Goal: Transaction & Acquisition: Subscribe to service/newsletter

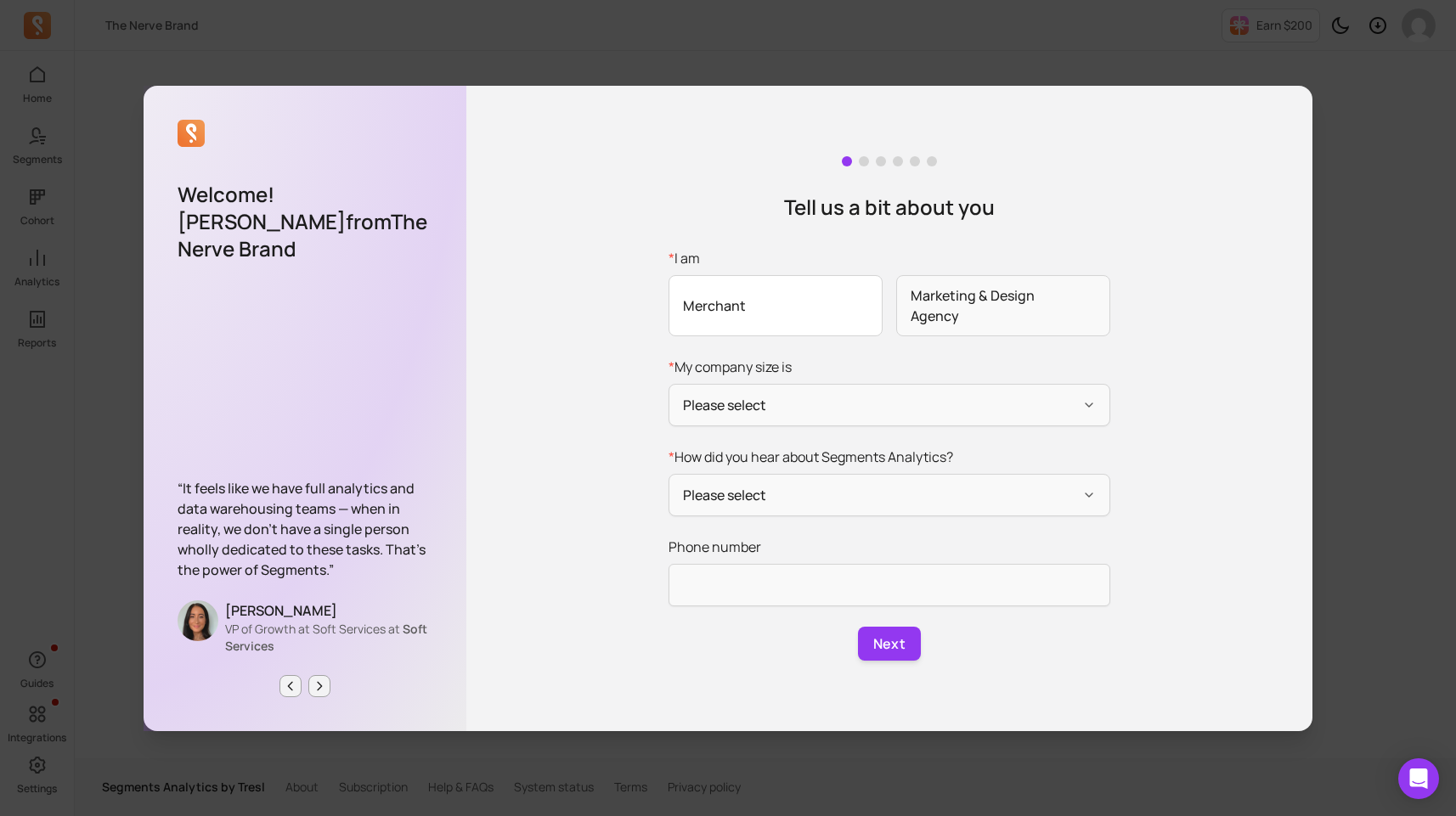
click at [813, 293] on span "Merchant" at bounding box center [776, 306] width 214 height 61
click at [0, 0] on input "* I am Merchant Marketing & Design Agency" at bounding box center [0, 0] width 0 height 0
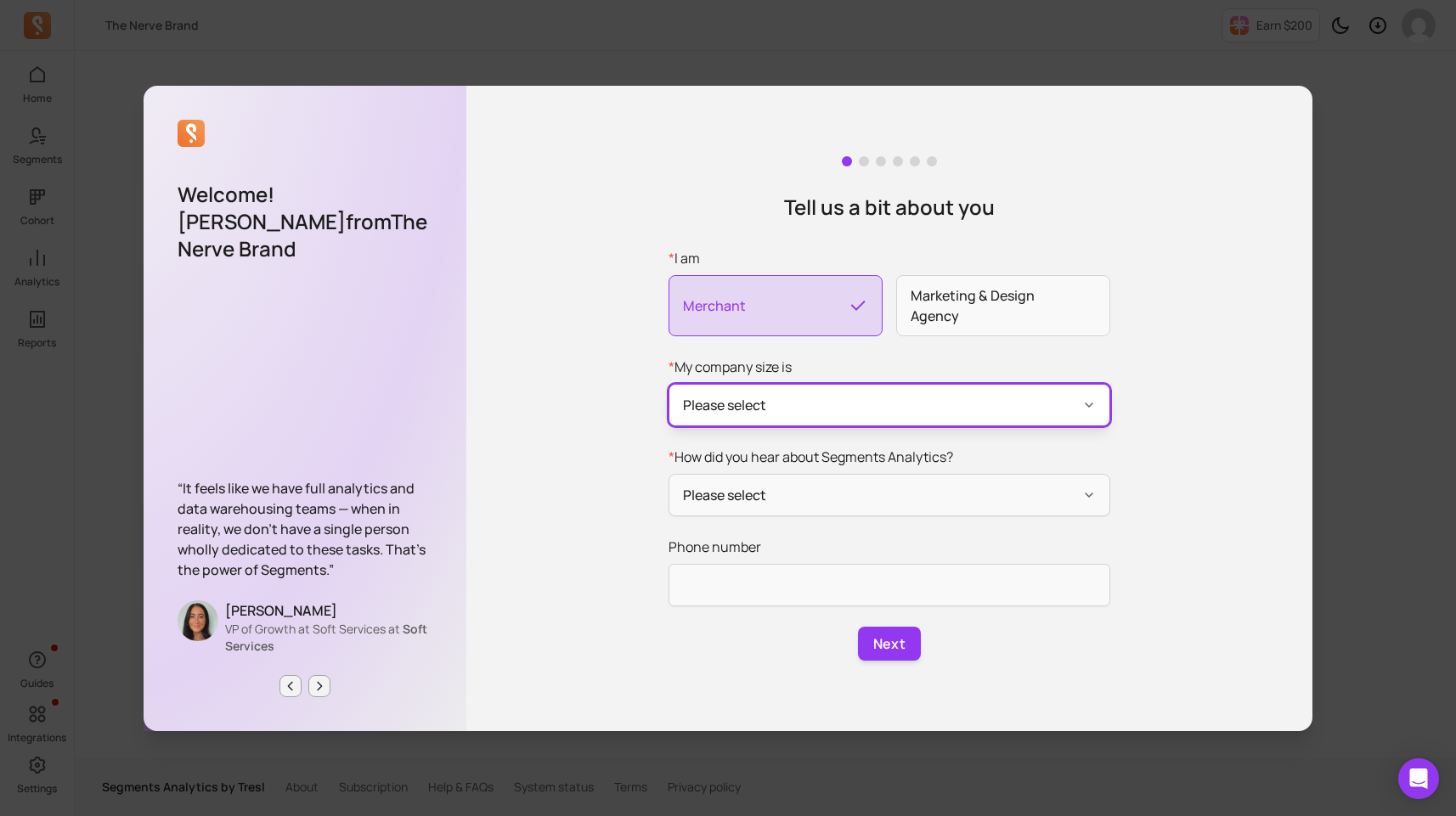
click at [894, 417] on button "Please select" at bounding box center [890, 404] width 442 height 42
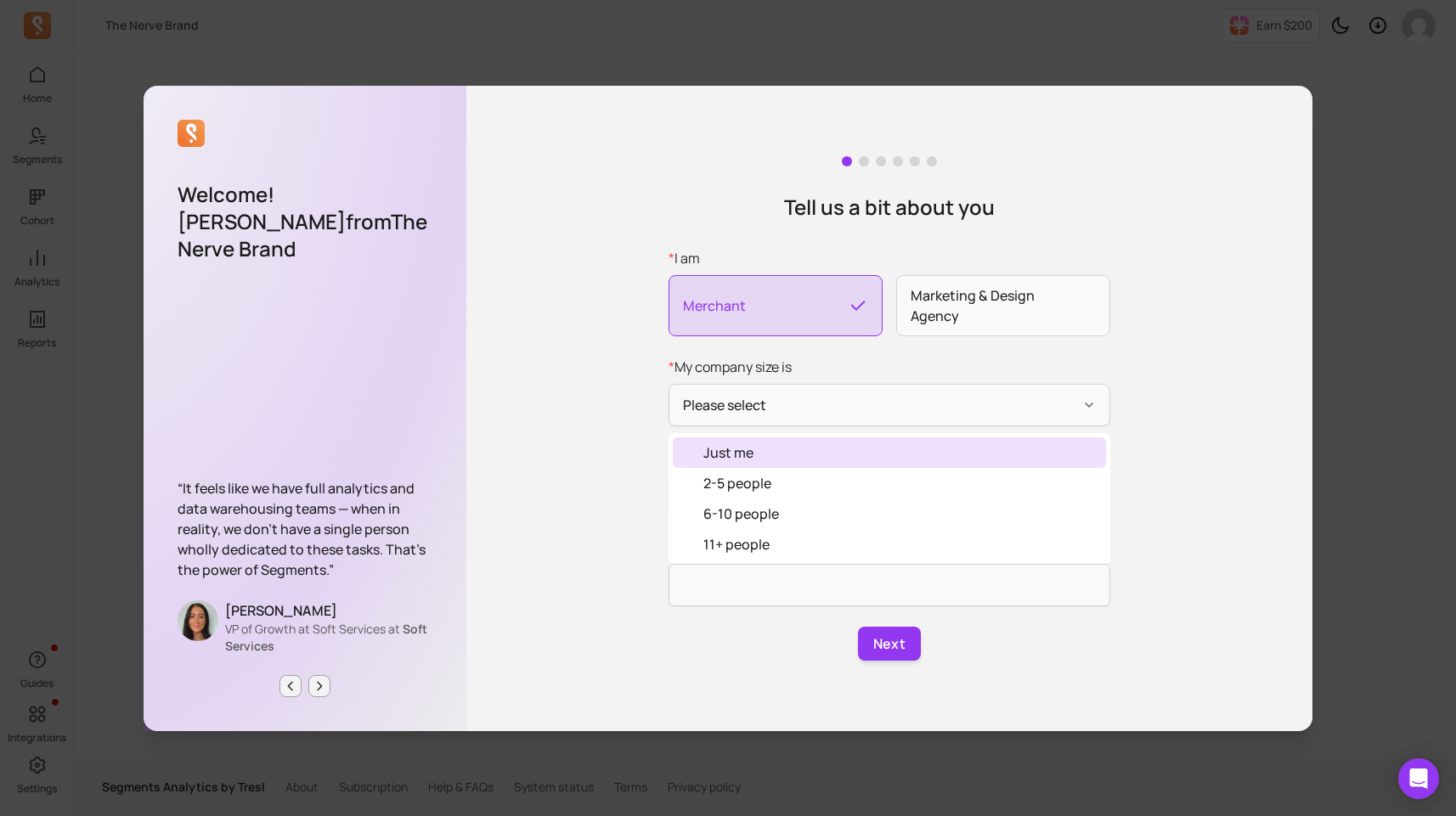
click at [884, 442] on div "Just me" at bounding box center [890, 452] width 434 height 30
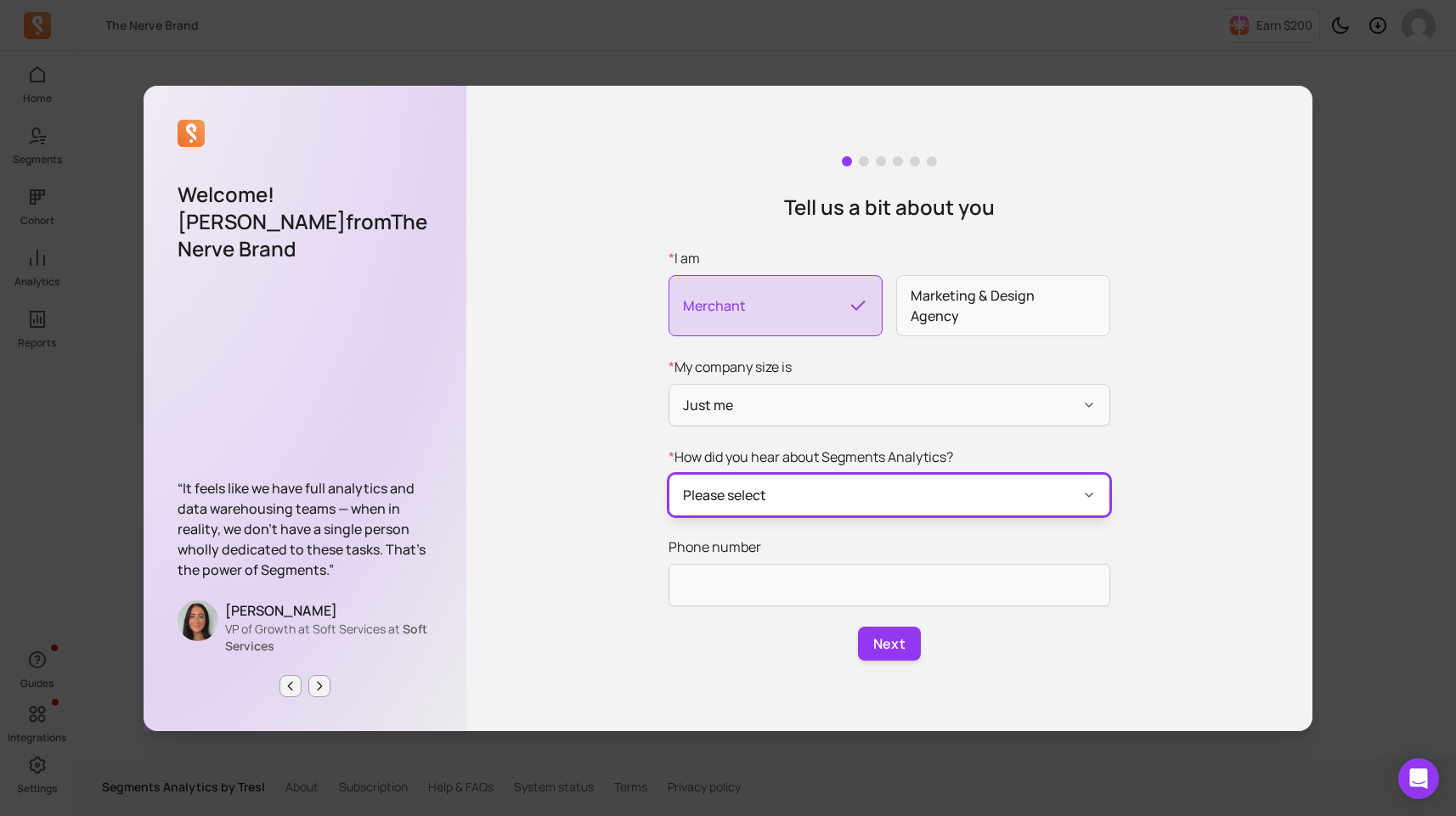
click at [866, 487] on button "Please select" at bounding box center [890, 494] width 442 height 42
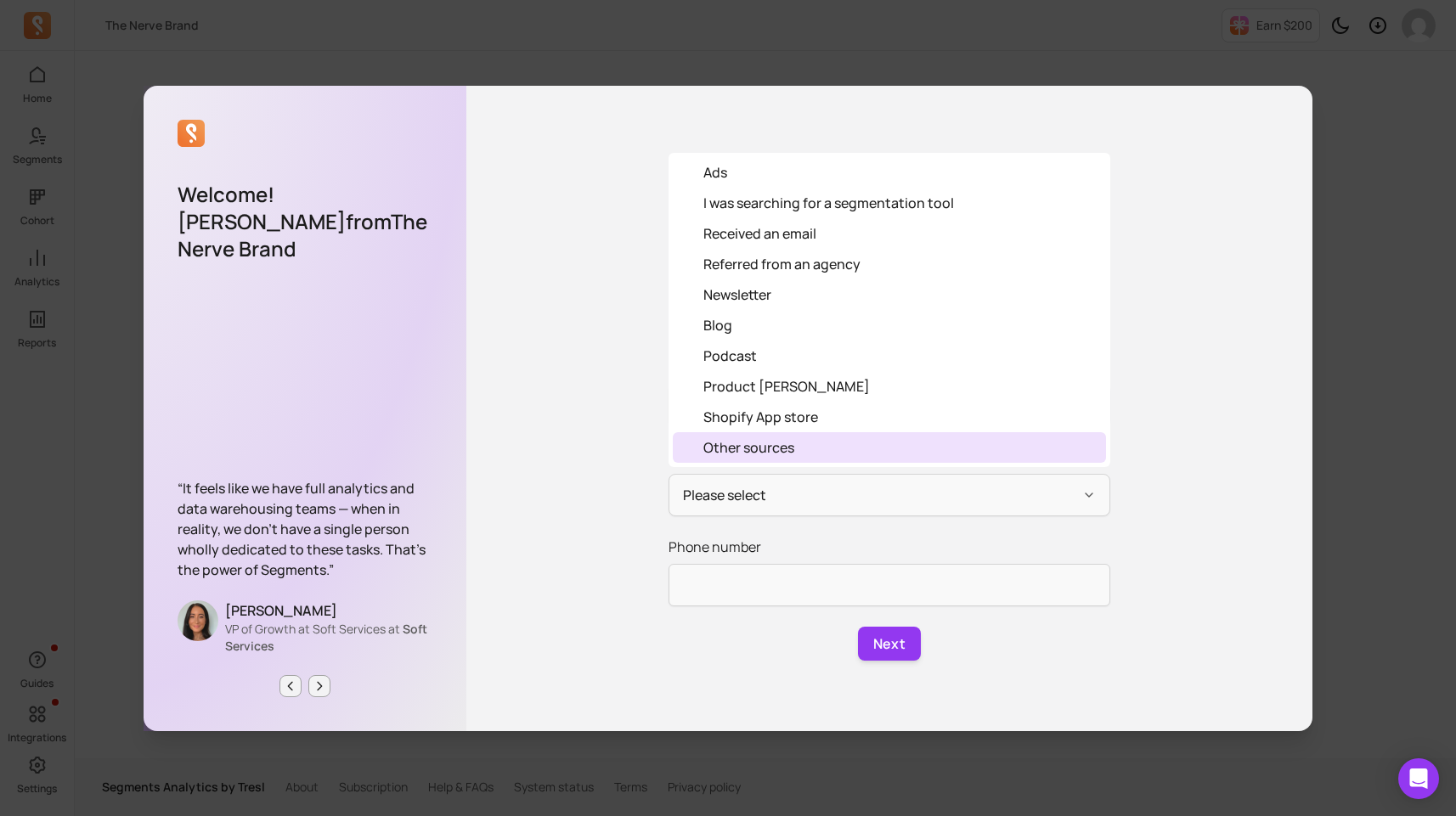
click at [831, 453] on div "Other sources" at bounding box center [890, 447] width 434 height 30
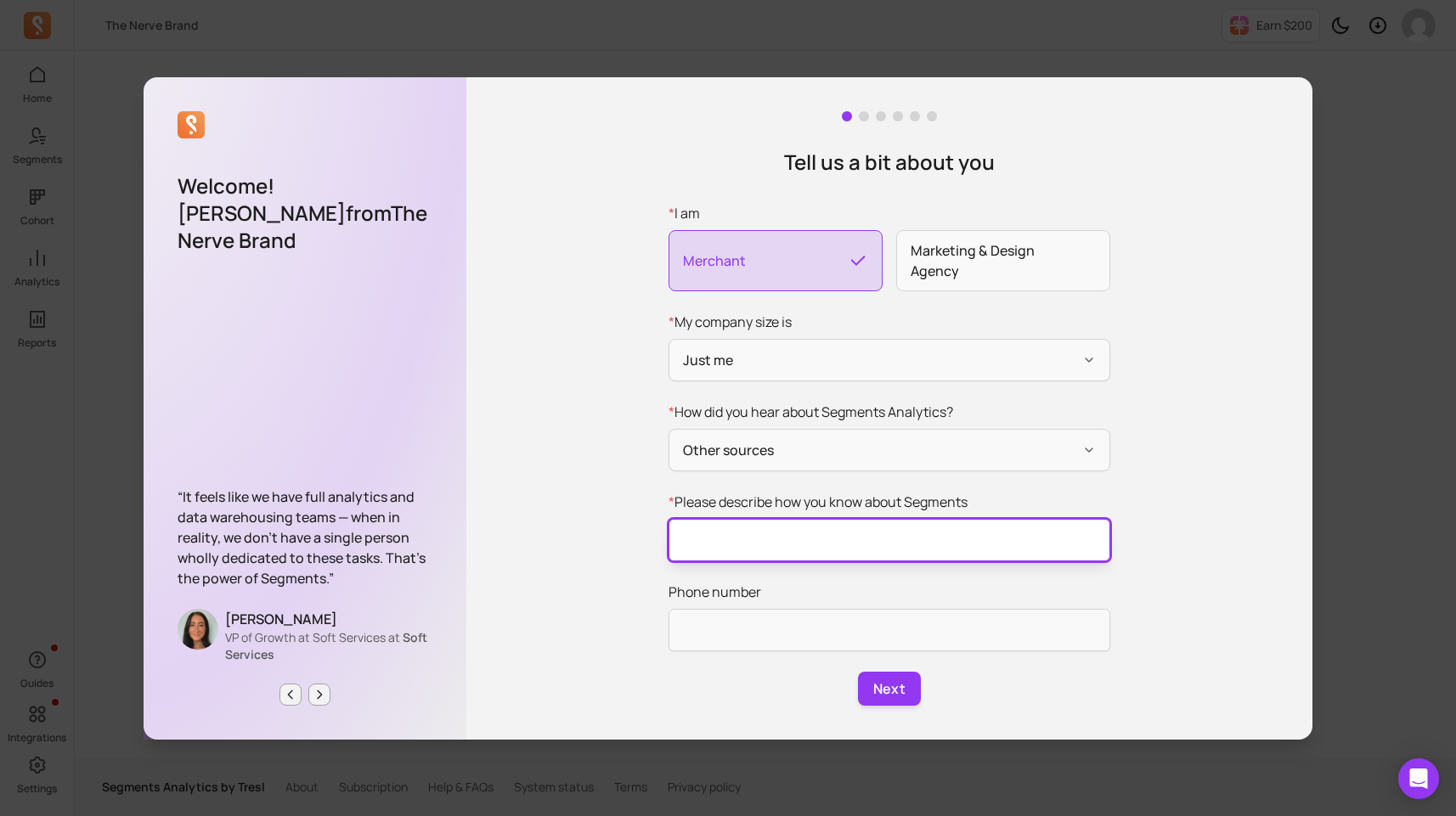
click at [785, 536] on input "* Please describe how you know about Segments" at bounding box center [890, 539] width 442 height 42
type input "agency"
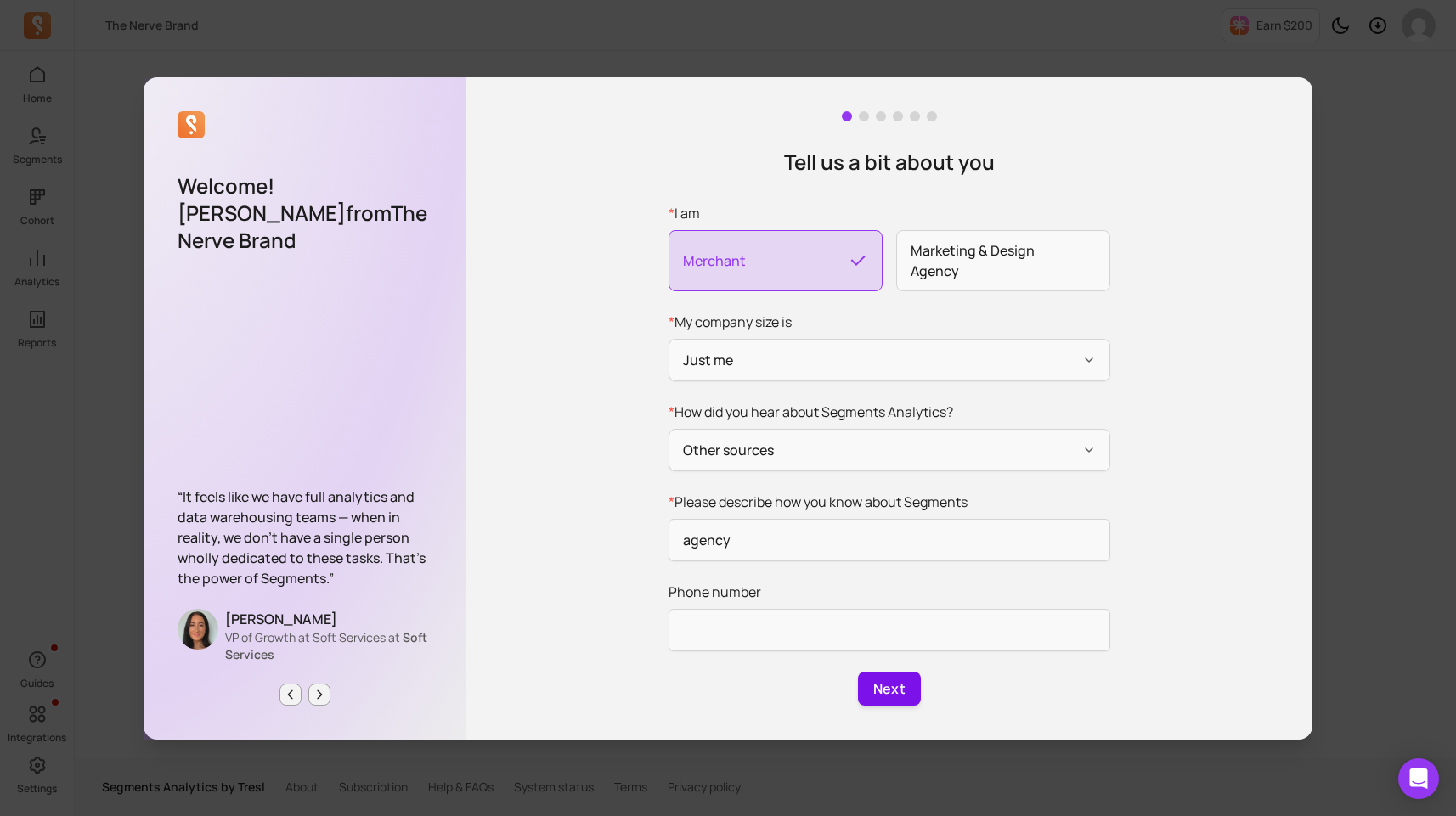
click at [887, 685] on button "Next" at bounding box center [890, 688] width 63 height 34
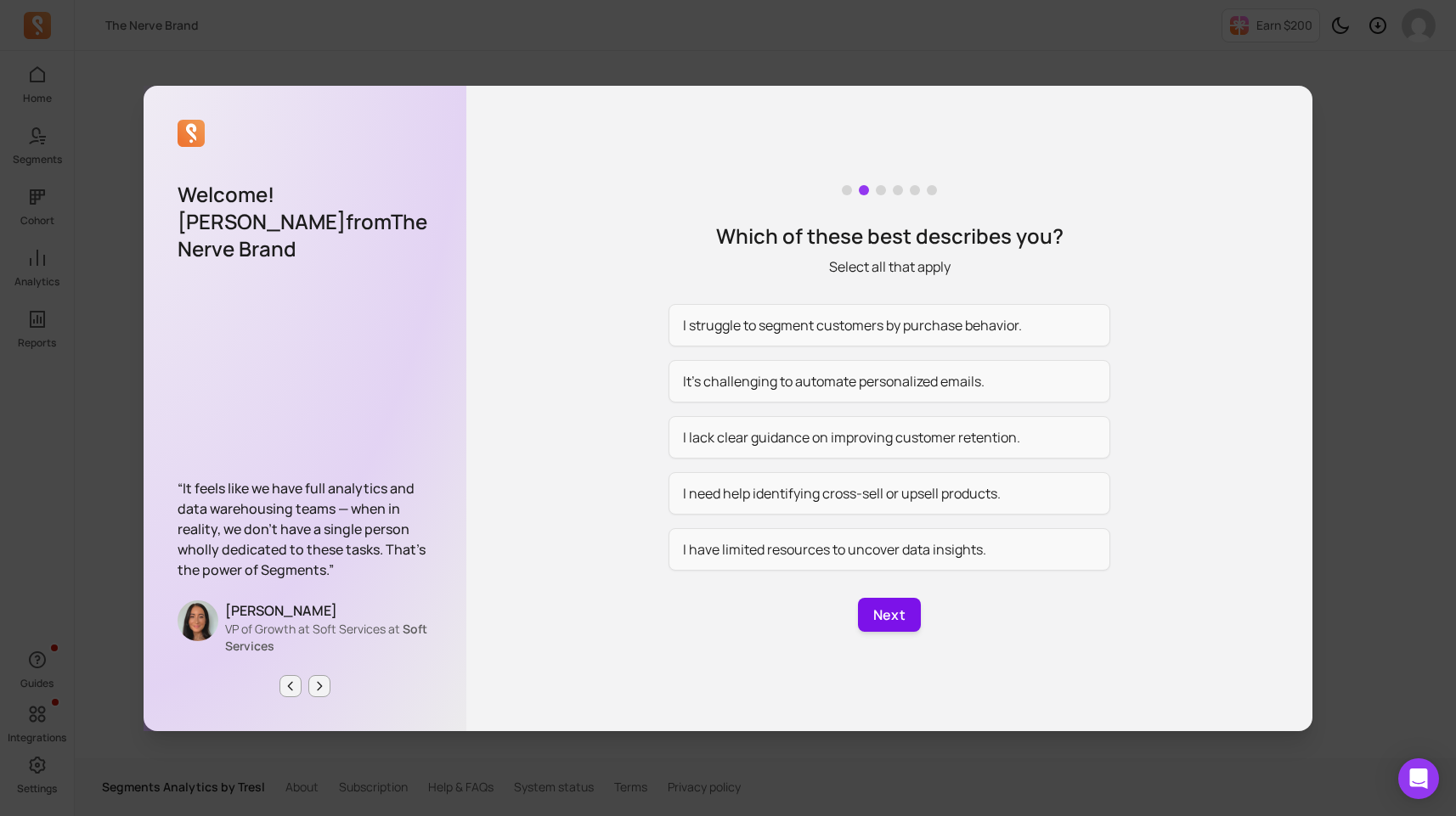
click at [891, 607] on button "Next" at bounding box center [890, 615] width 63 height 34
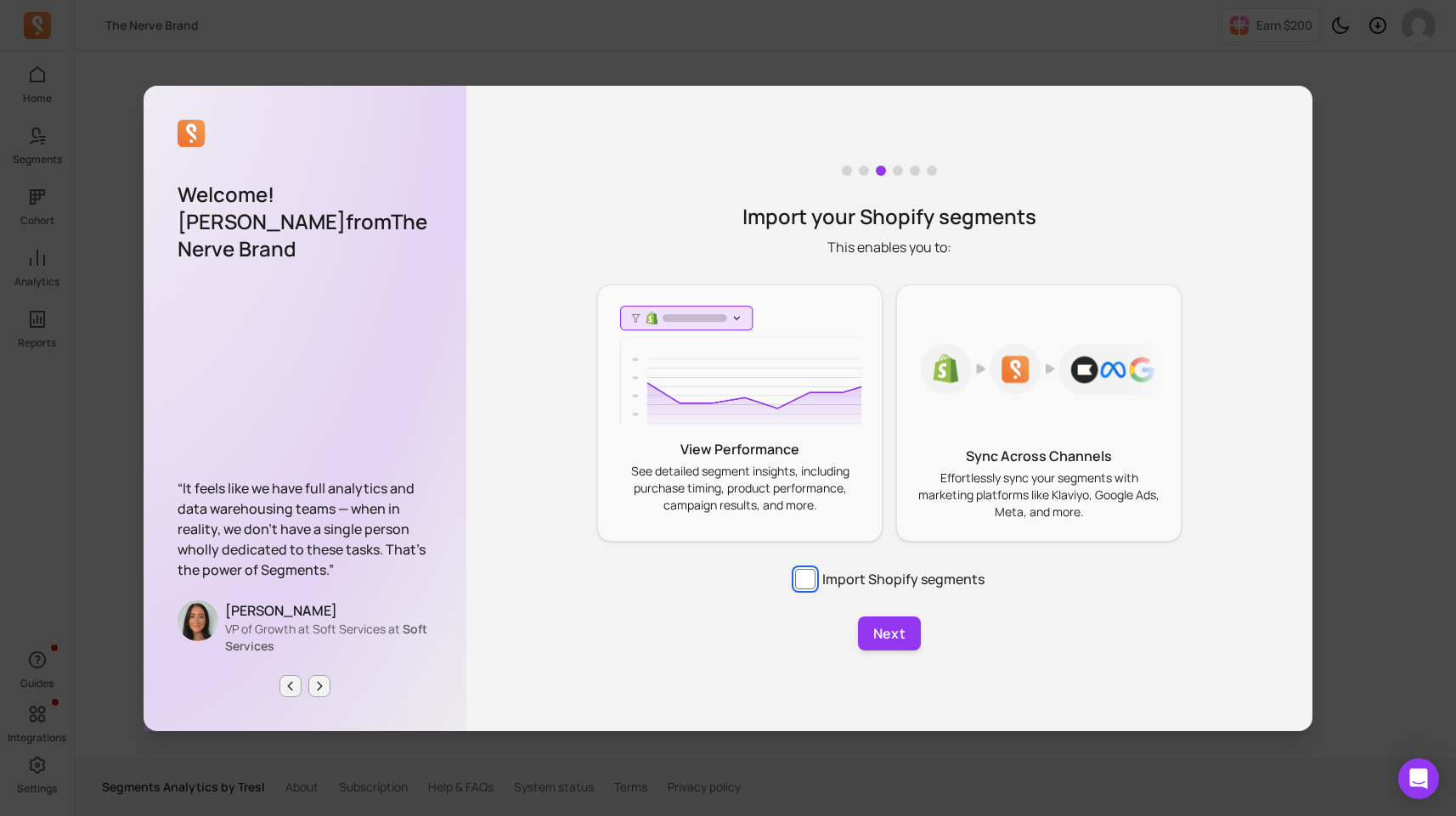
click at [809, 581] on input "Import Shopify segments" at bounding box center [806, 579] width 21 height 21
click at [800, 571] on input "Import Shopify segments" at bounding box center [806, 579] width 21 height 21
click at [806, 584] on input "Import Shopify segments" at bounding box center [806, 579] width 21 height 21
checkbox input "false"
click at [909, 631] on button "Next" at bounding box center [890, 634] width 63 height 34
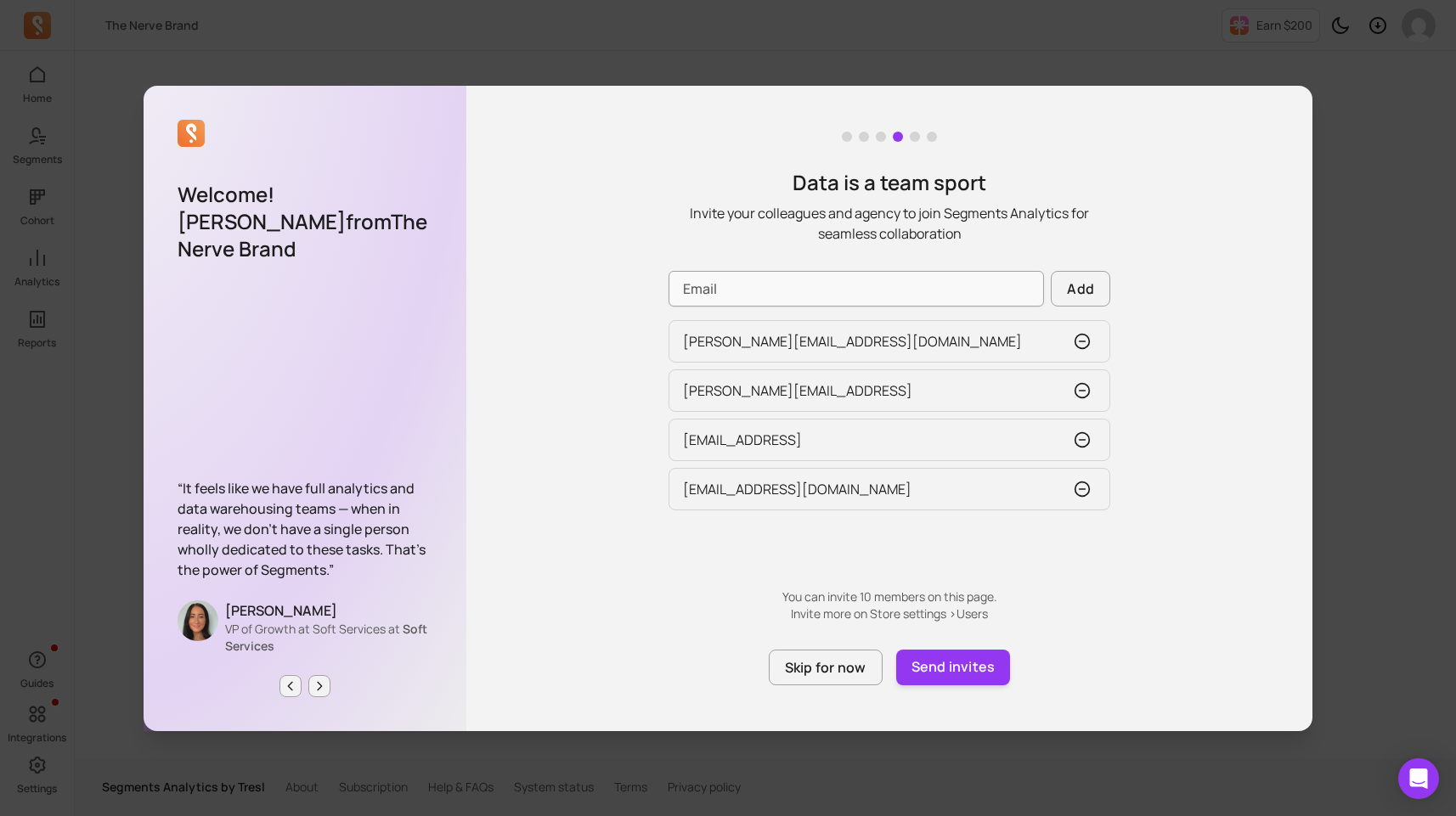
click at [794, 311] on div "Add [PERSON_NAME][EMAIL_ADDRESS][DOMAIN_NAME] [PERSON_NAME][EMAIL_ADDRESS][DOMA…" at bounding box center [890, 446] width 442 height 352
click at [800, 292] on input "Email" at bounding box center [857, 288] width 376 height 35
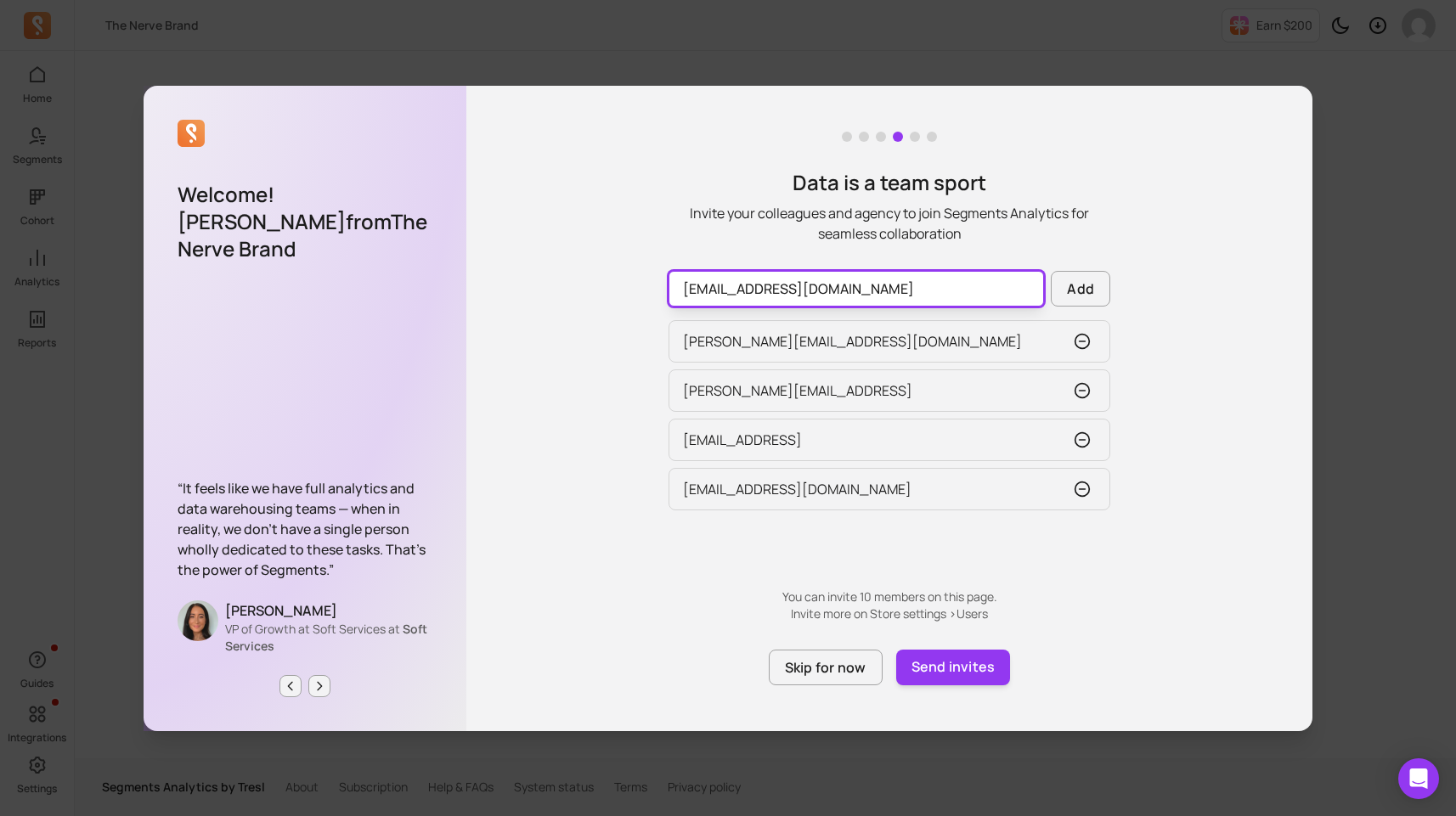
type input "[EMAIL_ADDRESS][DOMAIN_NAME]"
click at [844, 282] on input "[EMAIL_ADDRESS][DOMAIN_NAME]" at bounding box center [857, 288] width 376 height 35
paste input "[EMAIL_ADDRESS][PERSON_NAME][DOMAIN_NAME]"
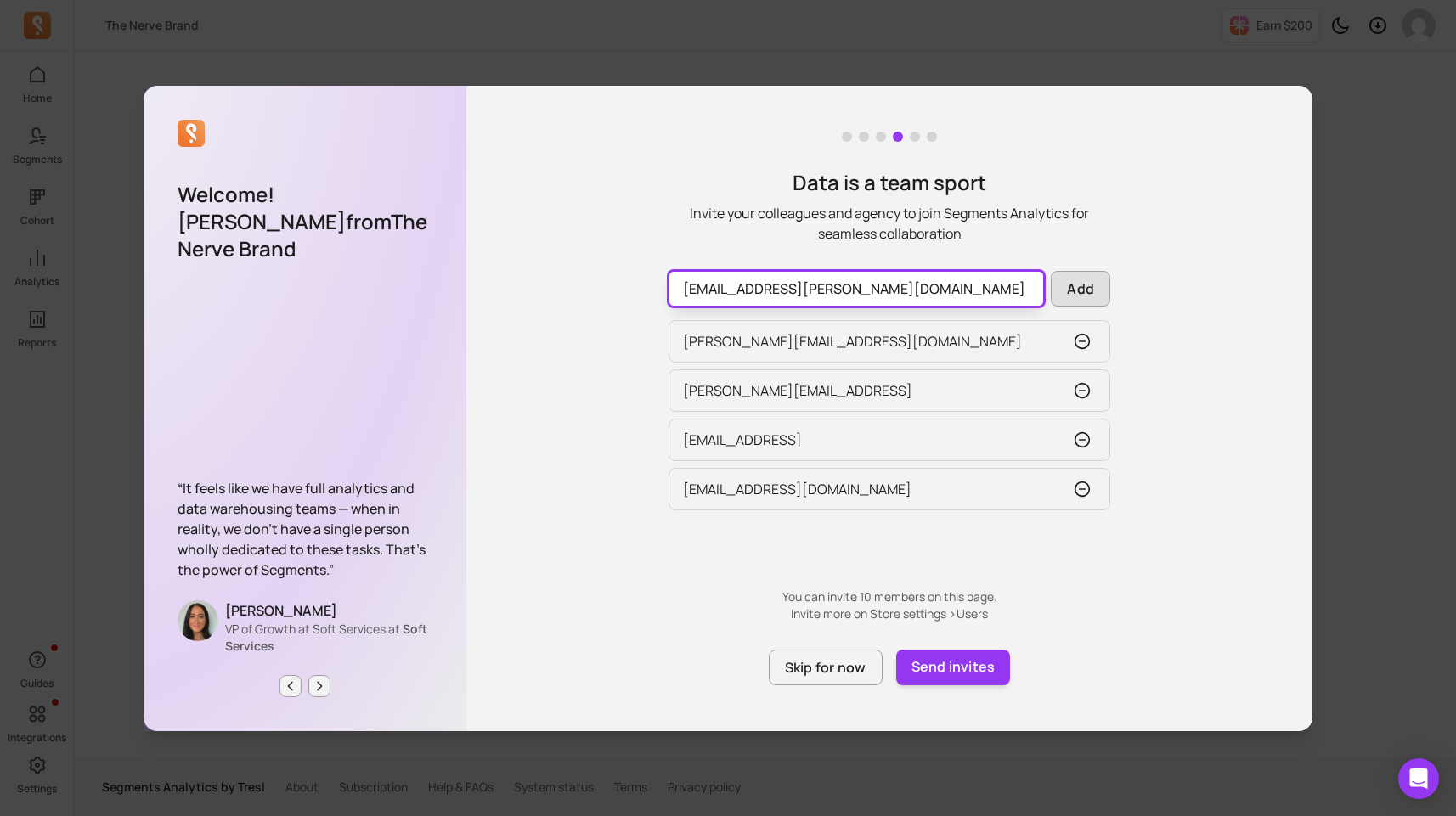
type input "[EMAIL_ADDRESS][PERSON_NAME][DOMAIN_NAME]"
click at [1077, 295] on button "Add" at bounding box center [1080, 288] width 60 height 35
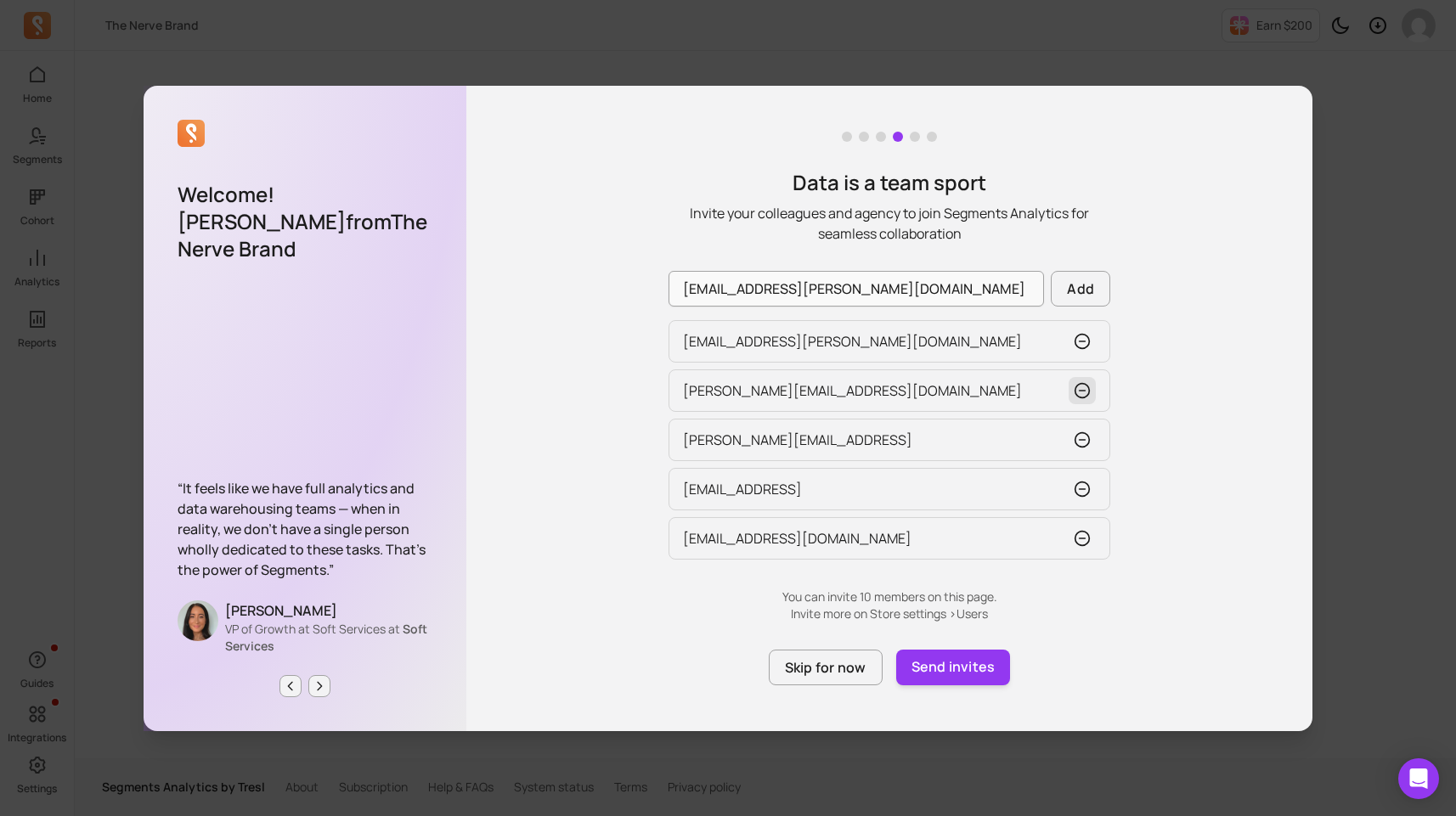
click at [1087, 387] on icon "button" at bounding box center [1082, 390] width 17 height 17
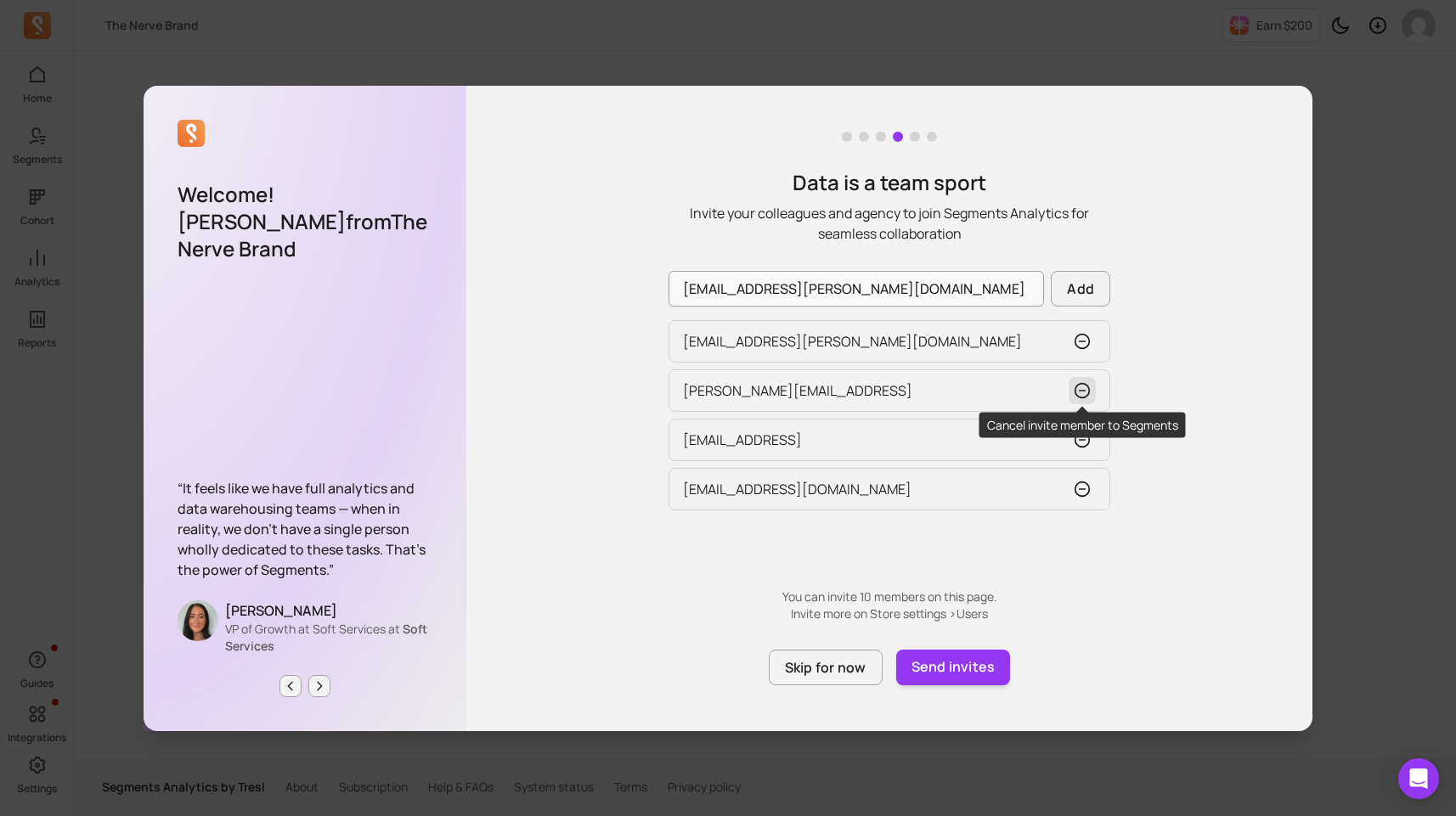
click at [1086, 388] on icon "button" at bounding box center [1082, 390] width 17 height 17
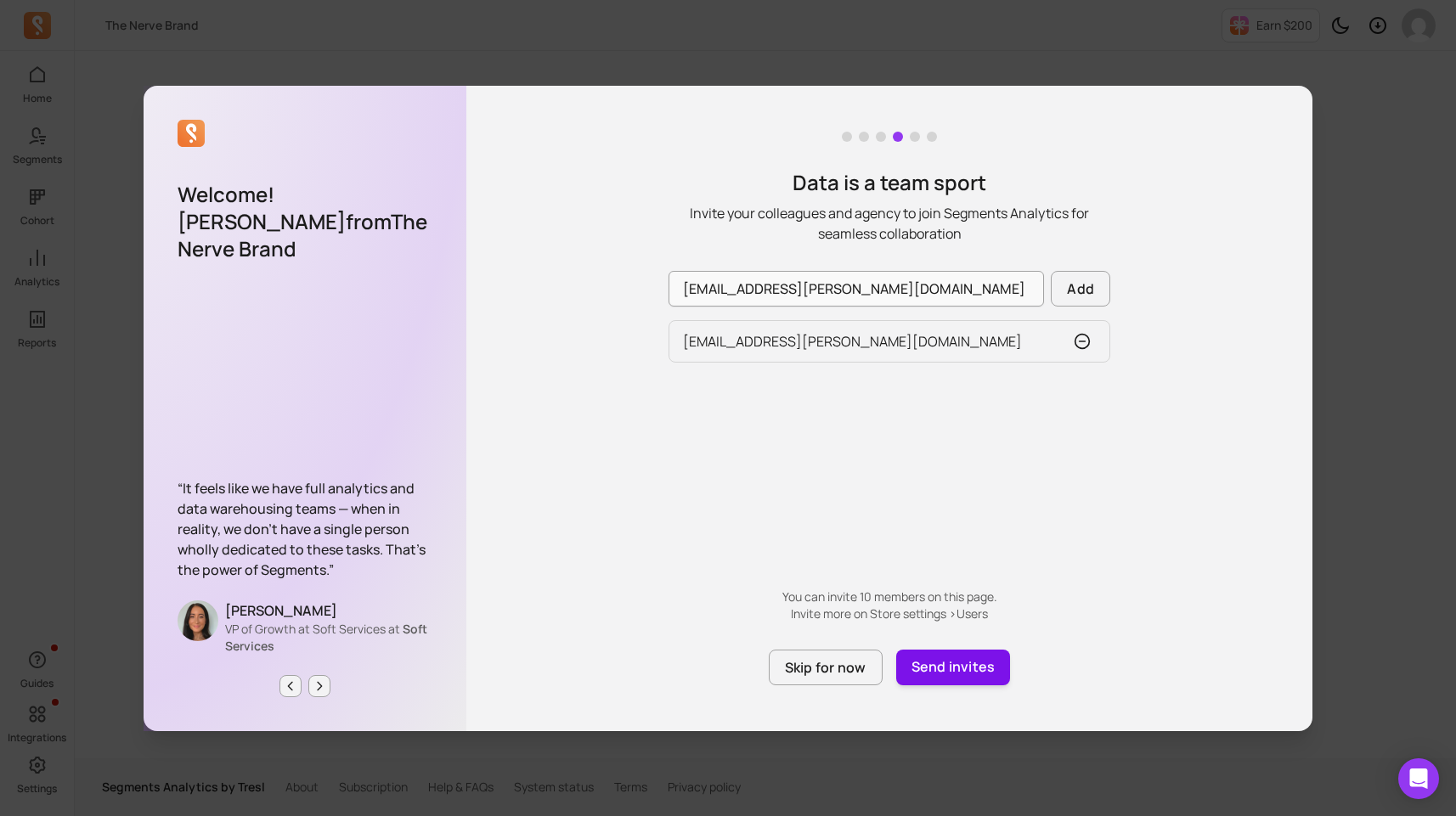
click at [971, 668] on button "Send invites" at bounding box center [954, 667] width 115 height 35
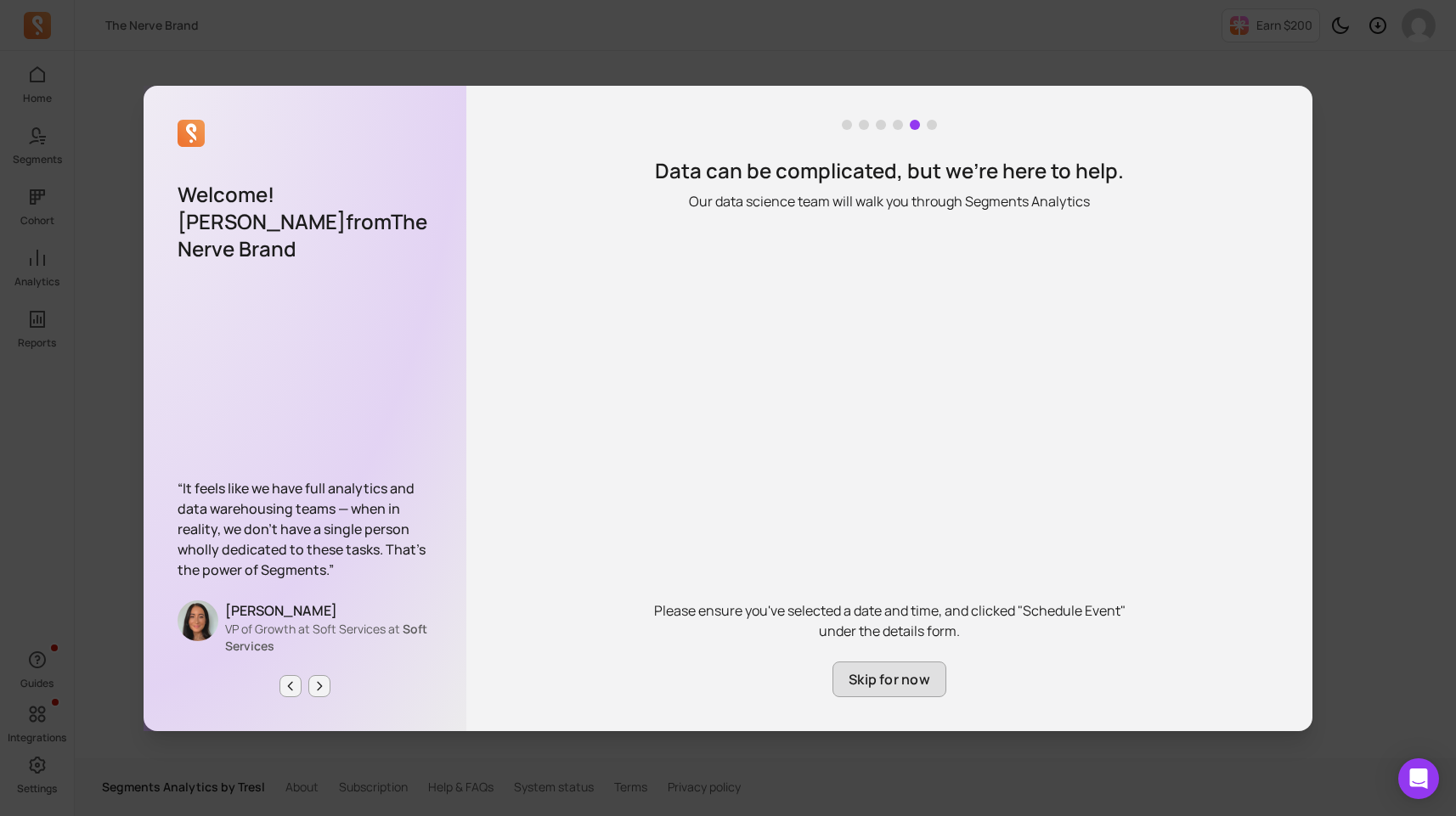
click at [881, 688] on button "Skip for now" at bounding box center [890, 680] width 114 height 35
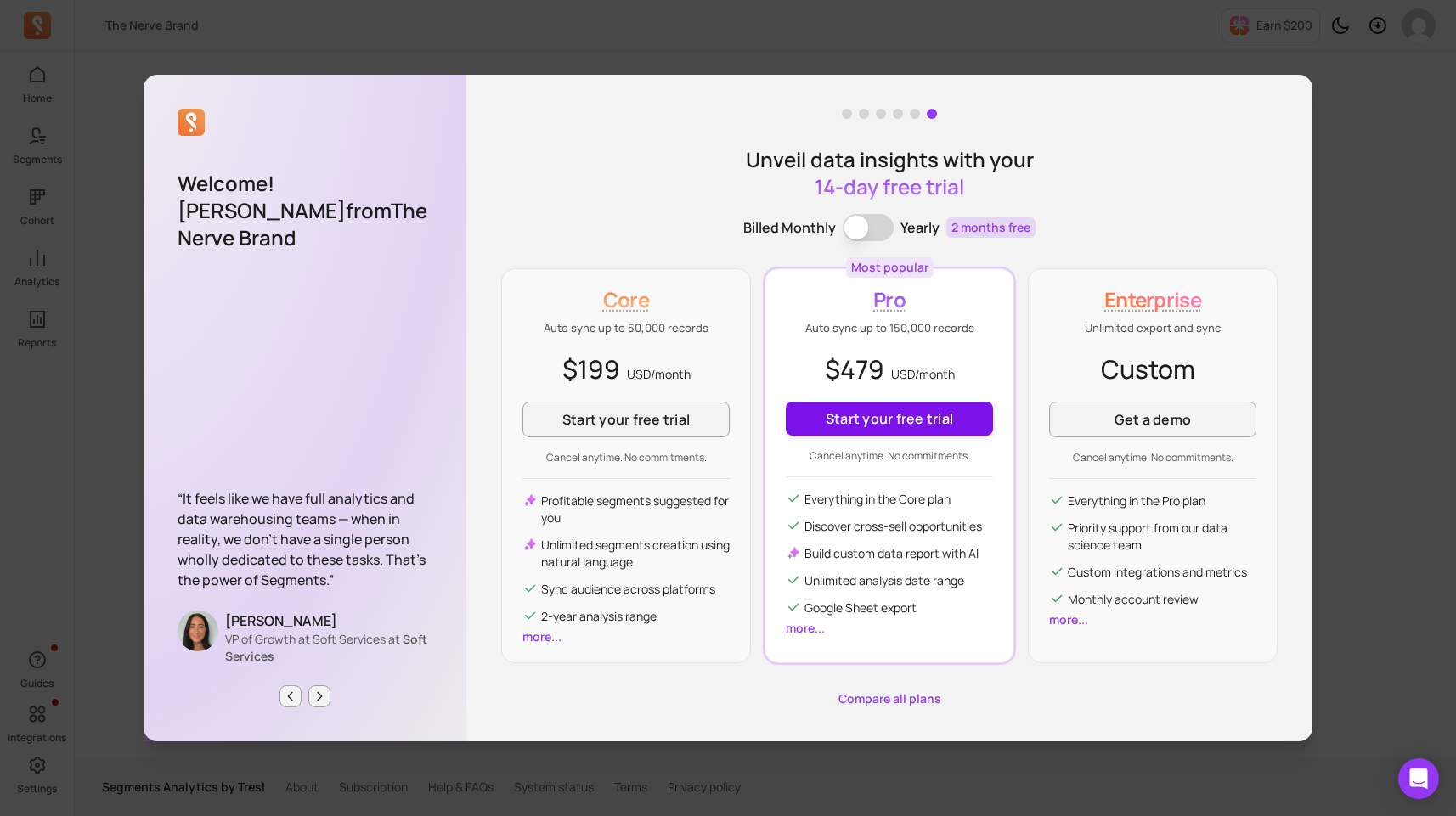
click at [891, 426] on button "Start your free trial" at bounding box center [889, 419] width 207 height 34
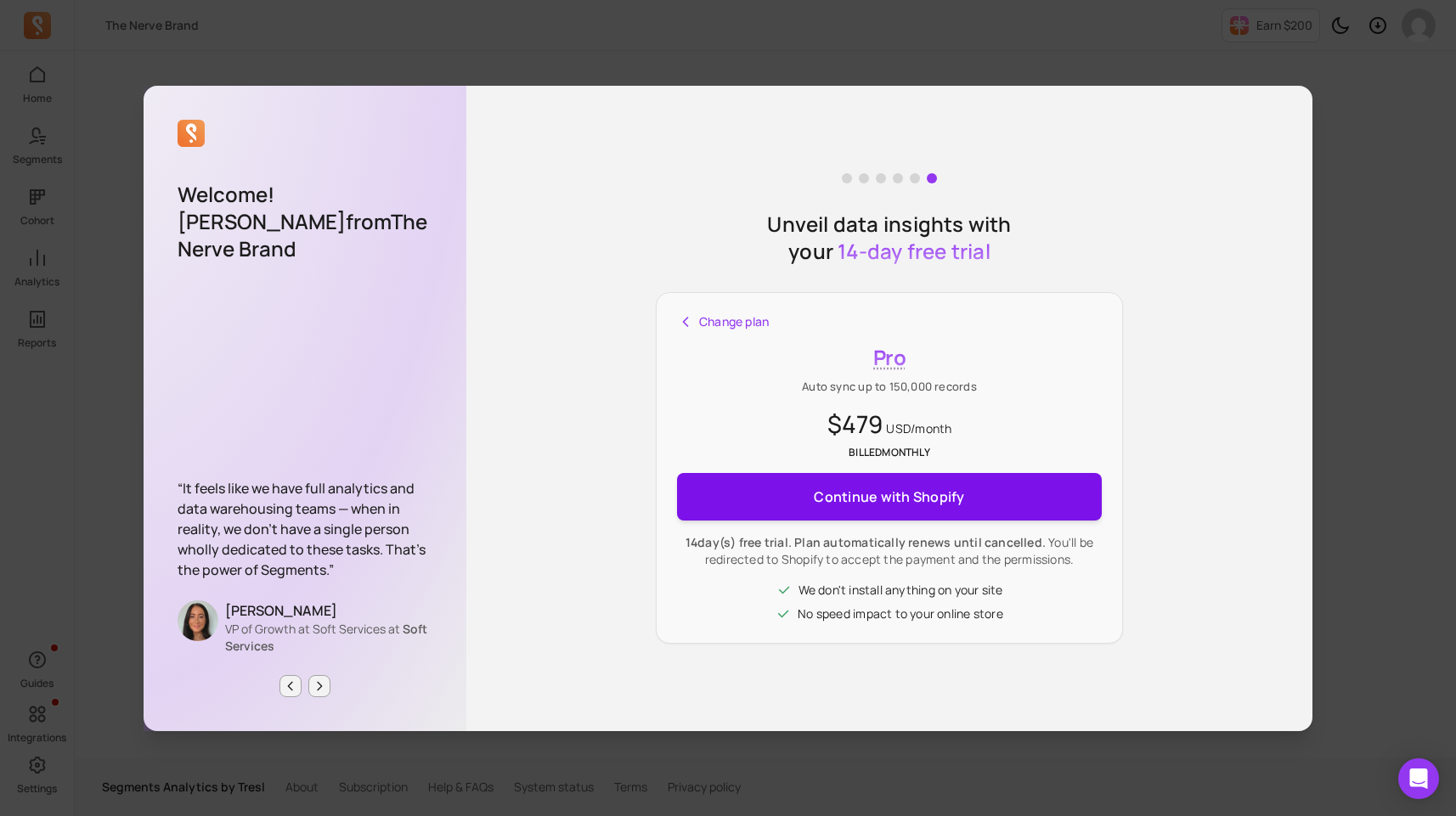
click at [898, 502] on span "Continue with Shopify" at bounding box center [889, 496] width 150 height 34
